Goal: Use online tool/utility: Utilize a website feature to perform a specific function

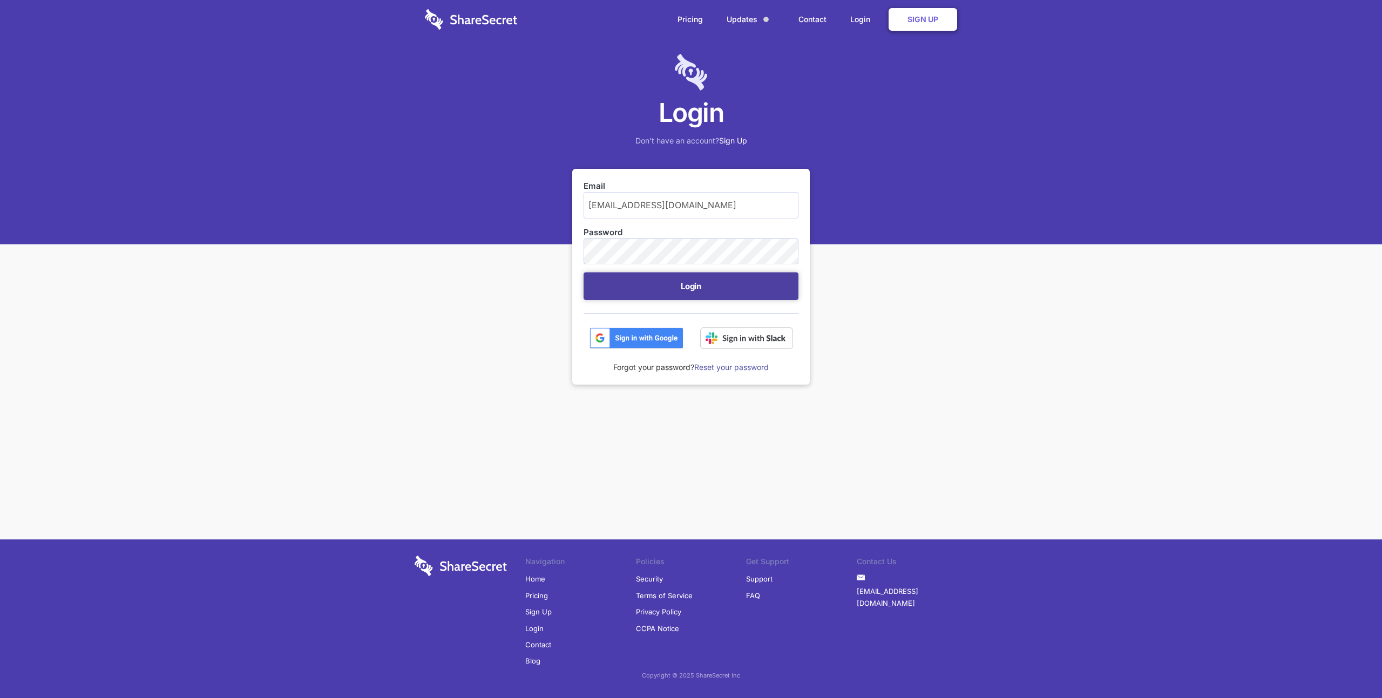
click at [691, 289] on button "Login" at bounding box center [690, 287] width 215 height 28
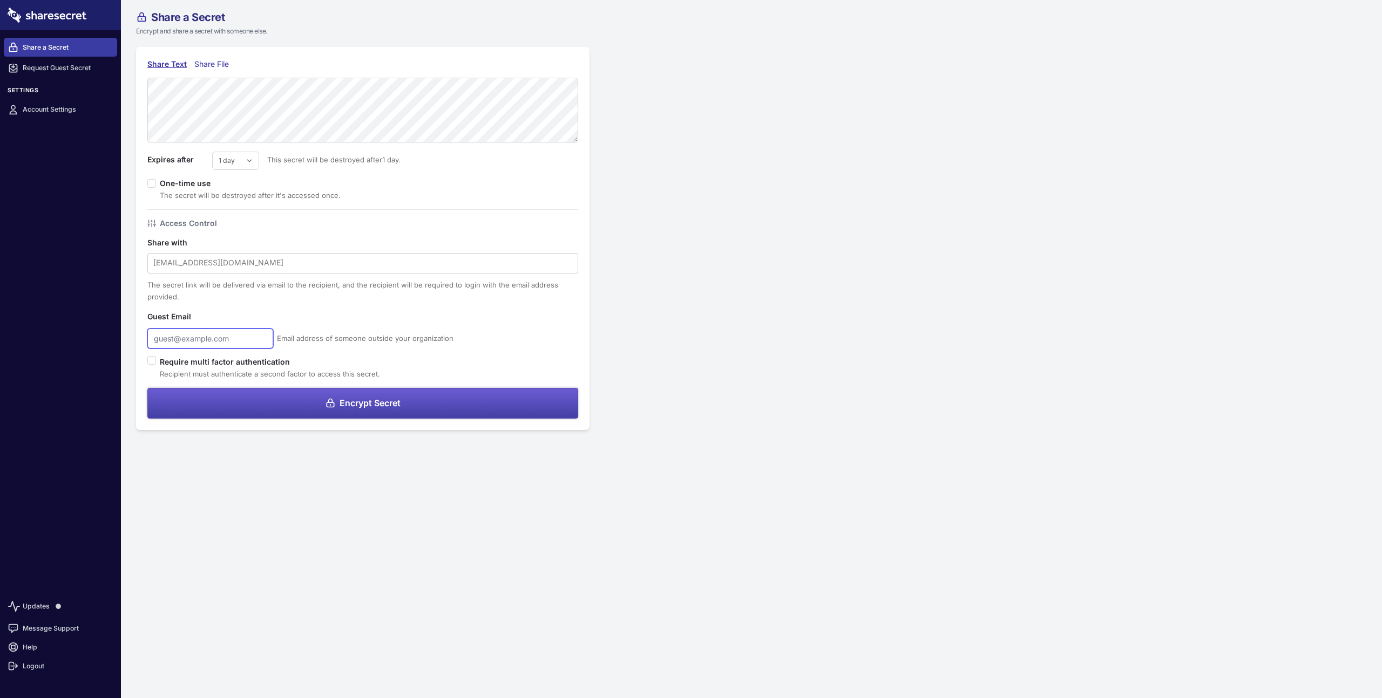
type input "[EMAIL_ADDRESS][DOMAIN_NAME]"
click at [377, 407] on span "Encrypt Secret" at bounding box center [369, 403] width 61 height 9
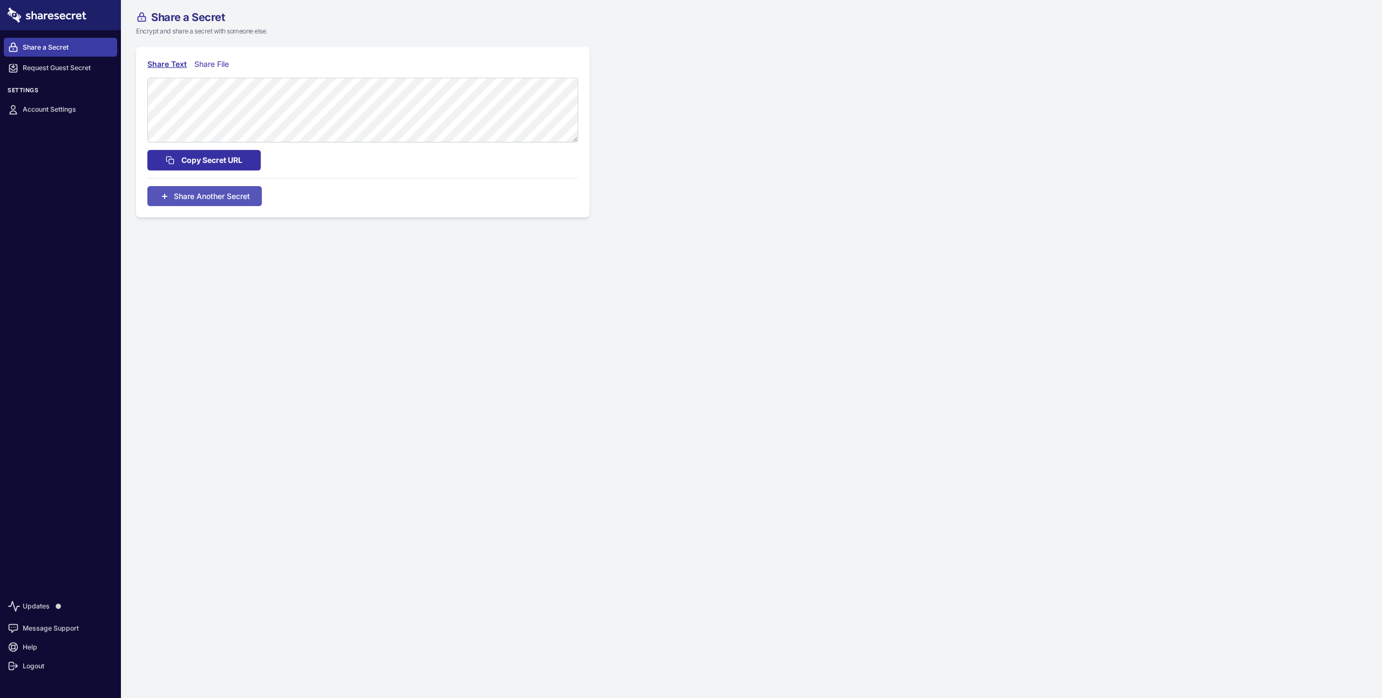
click at [220, 155] on span "Copy Secret URL" at bounding box center [211, 160] width 61 height 12
